Goal: Complete application form

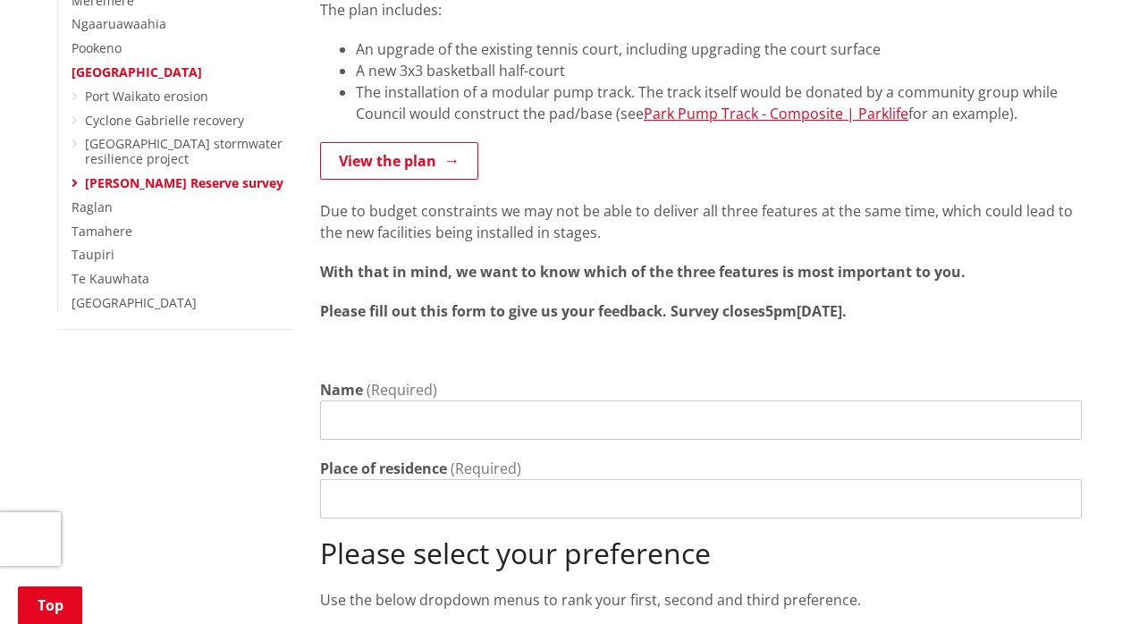
scroll to position [488, 0]
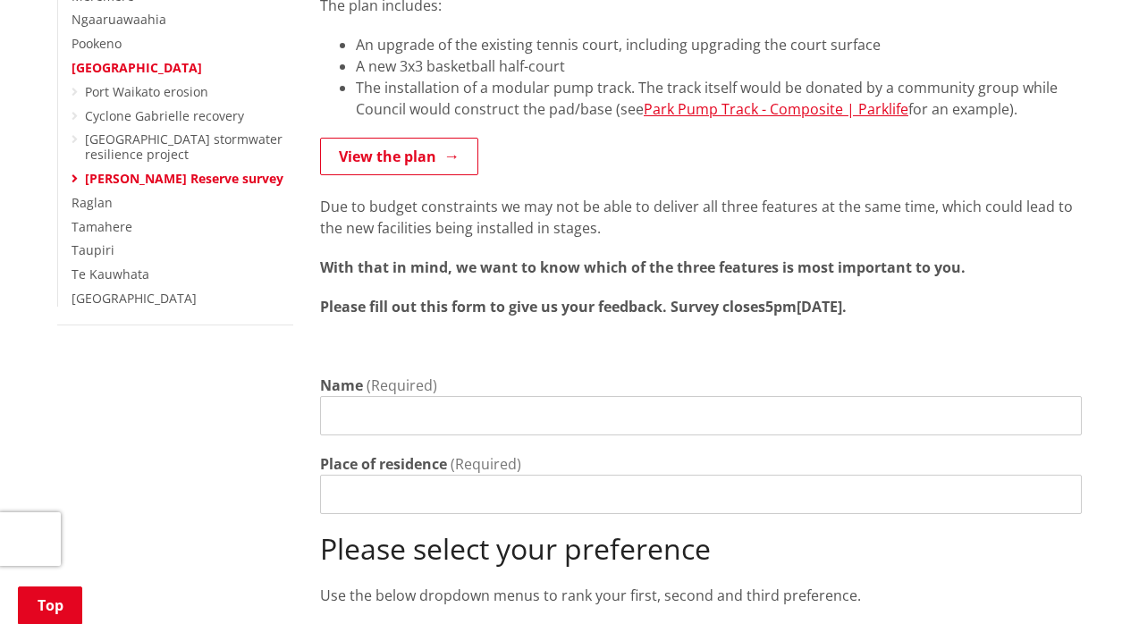
click at [373, 396] on input "Name" at bounding box center [700, 415] width 761 height 39
click at [439, 396] on input "[PERSON_NAME] [PERSON_NAME] DStorey" at bounding box center [700, 415] width 761 height 39
type input "[PERSON_NAME]"
click at [349, 478] on input "Place of residence" at bounding box center [700, 494] width 761 height 39
drag, startPoint x: 349, startPoint y: 478, endPoint x: 354, endPoint y: 470, distance: 9.7
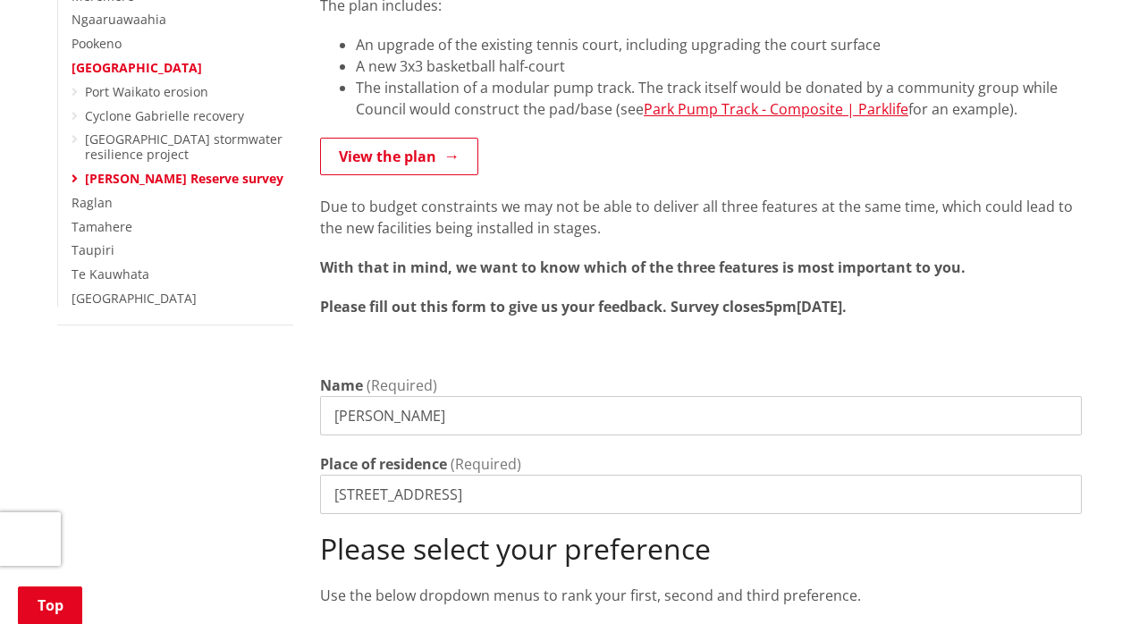
click at [354, 475] on input "[STREET_ADDRESS]" at bounding box center [700, 494] width 761 height 39
click at [350, 475] on input "1 ][GEOGRAPHIC_DATA] [GEOGRAPHIC_DATA]" at bounding box center [700, 494] width 761 height 39
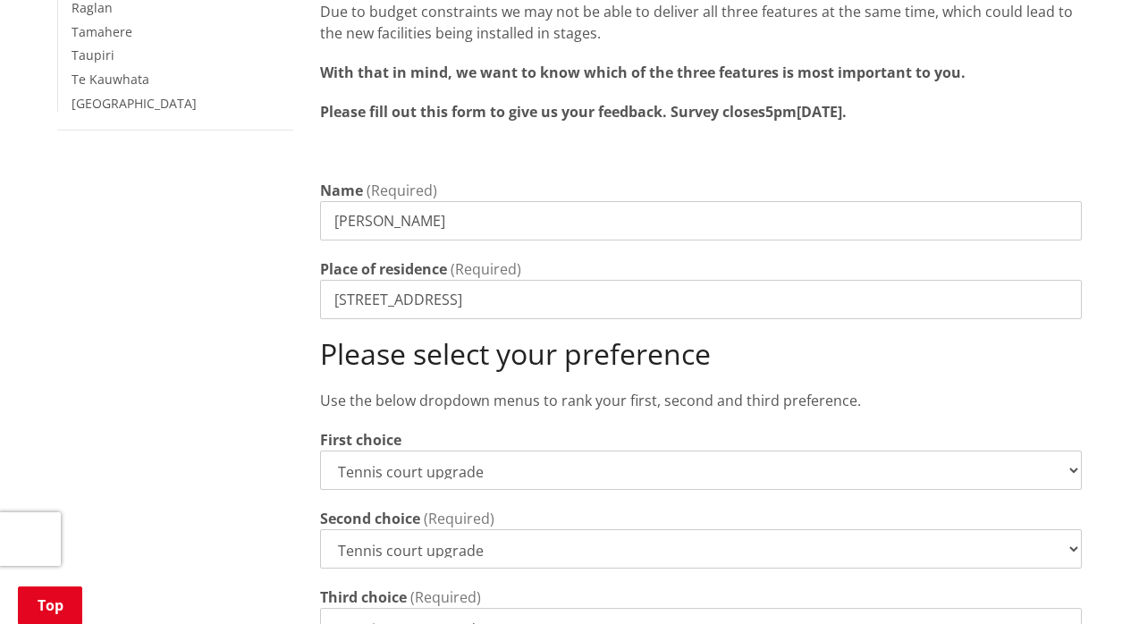
scroll to position [698, 0]
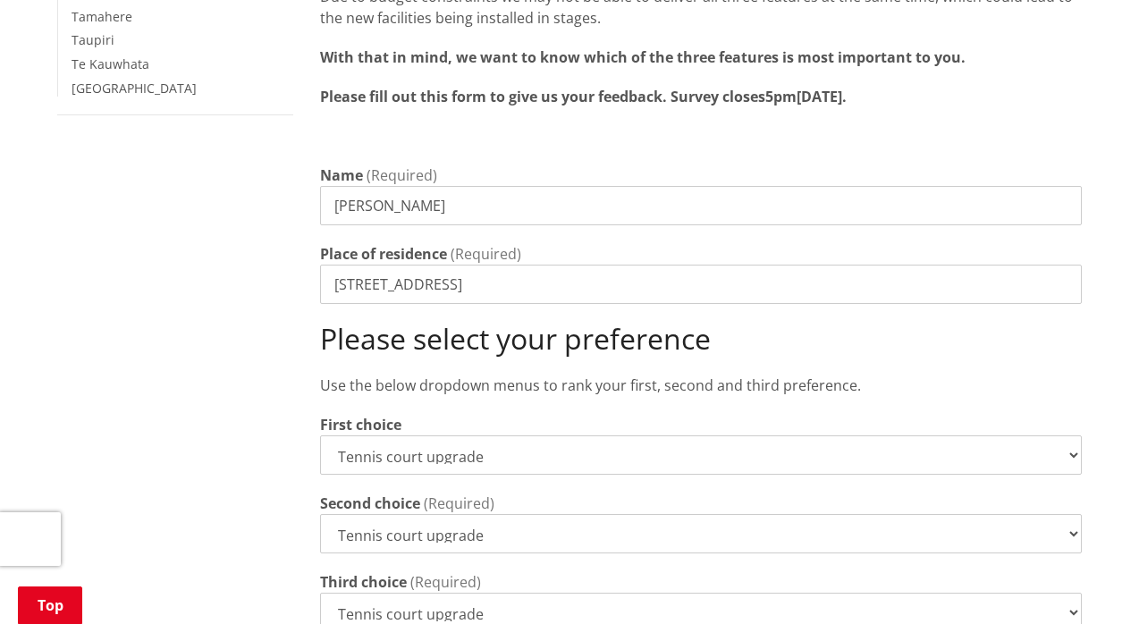
type input "[STREET_ADDRESS]"
select select "New 3x3 basketball half-court"
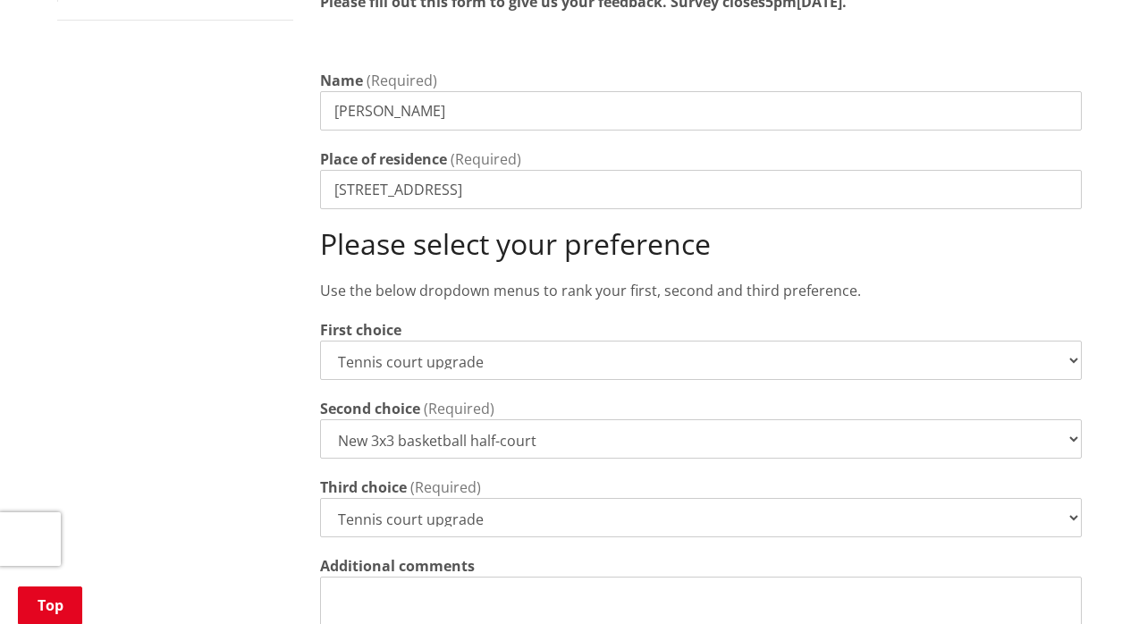
scroll to position [808, 0]
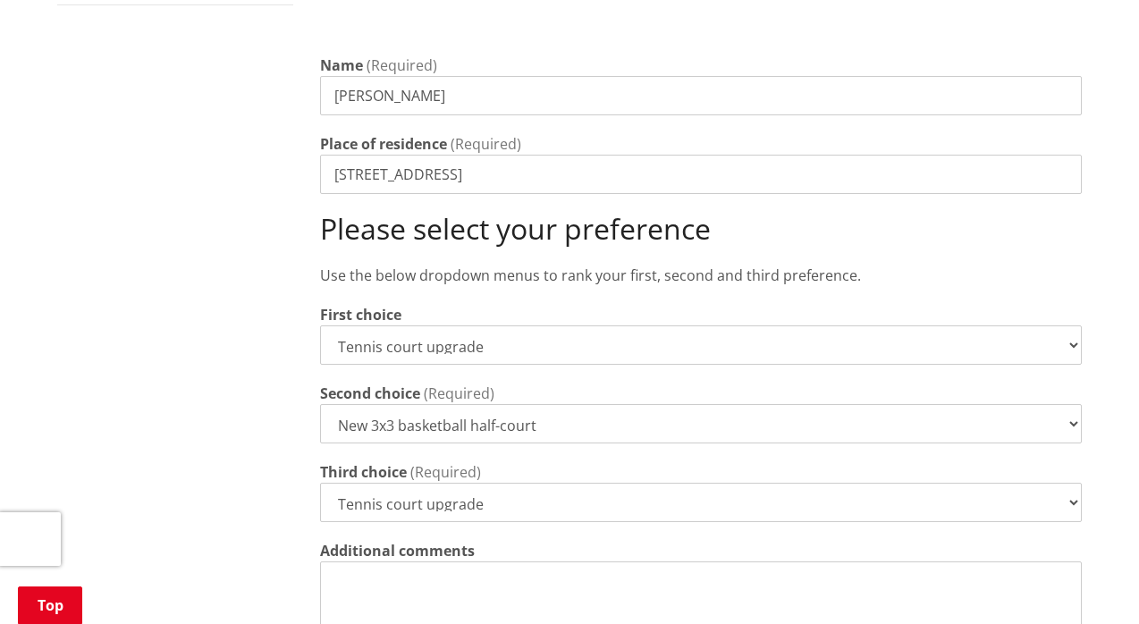
select select "Modular pump track"
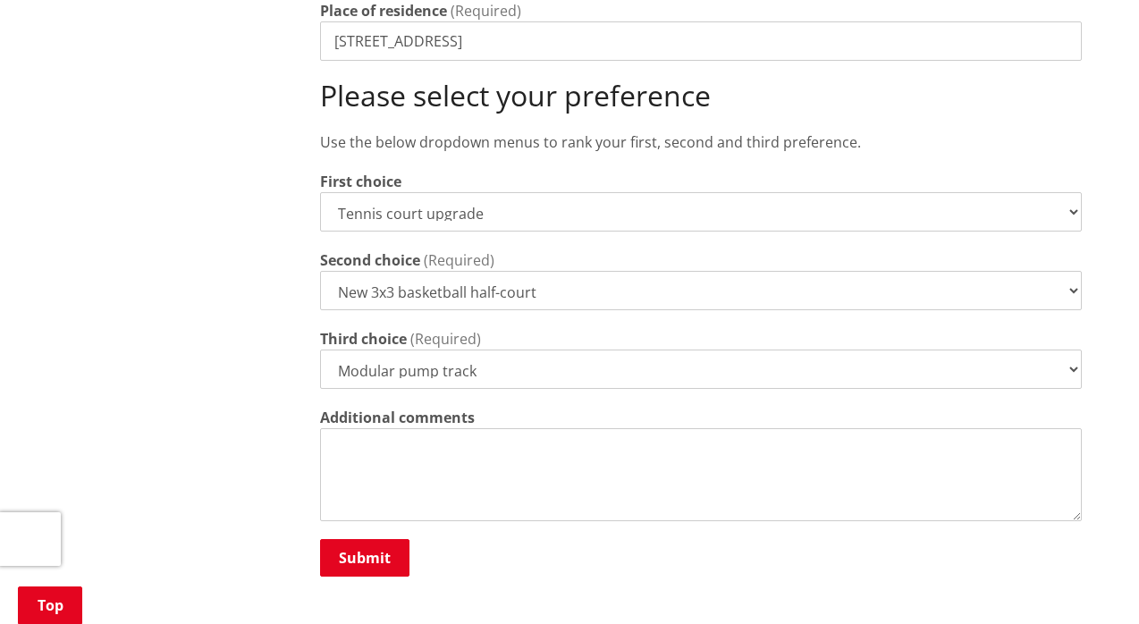
scroll to position [1027, 0]
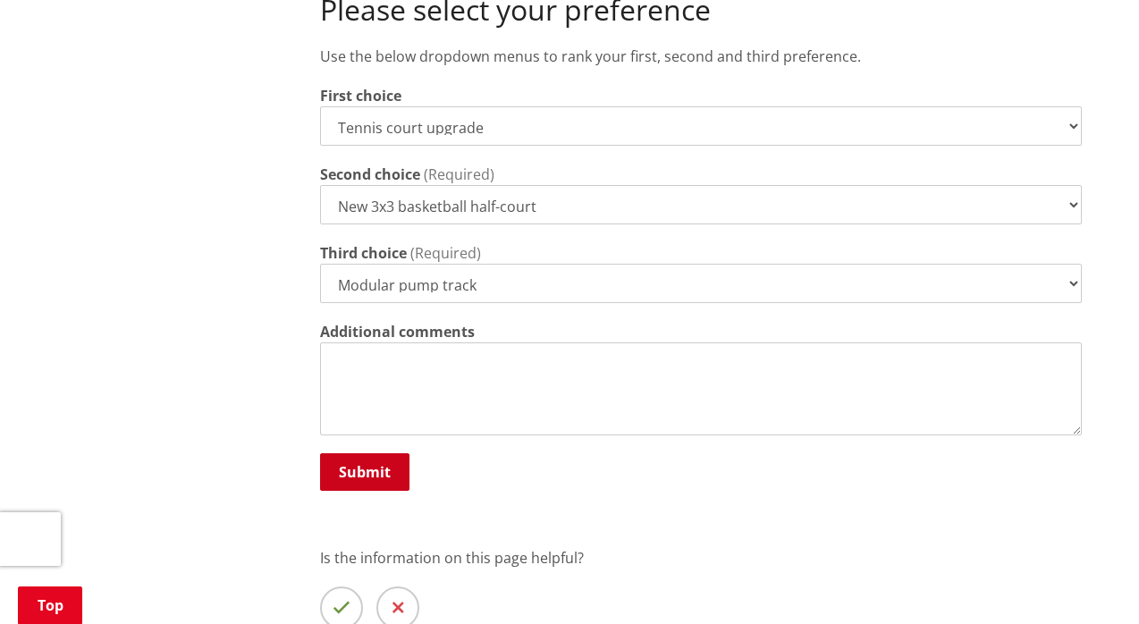
click at [368, 453] on button "Submit" at bounding box center [364, 472] width 89 height 38
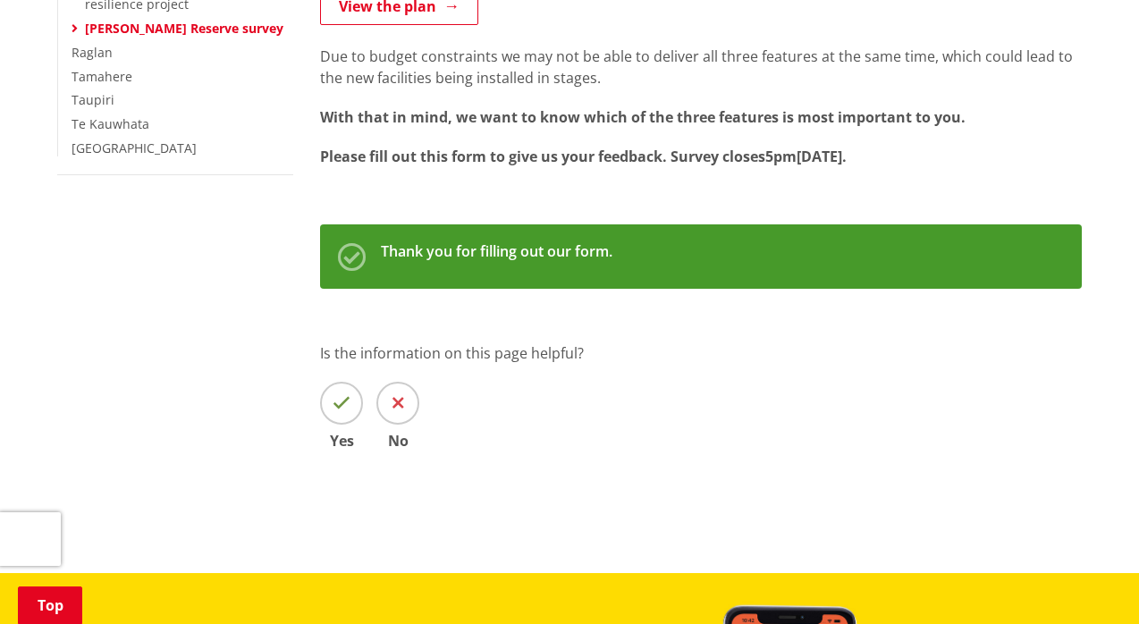
scroll to position [637, 0]
